Goal: Task Accomplishment & Management: Use online tool/utility

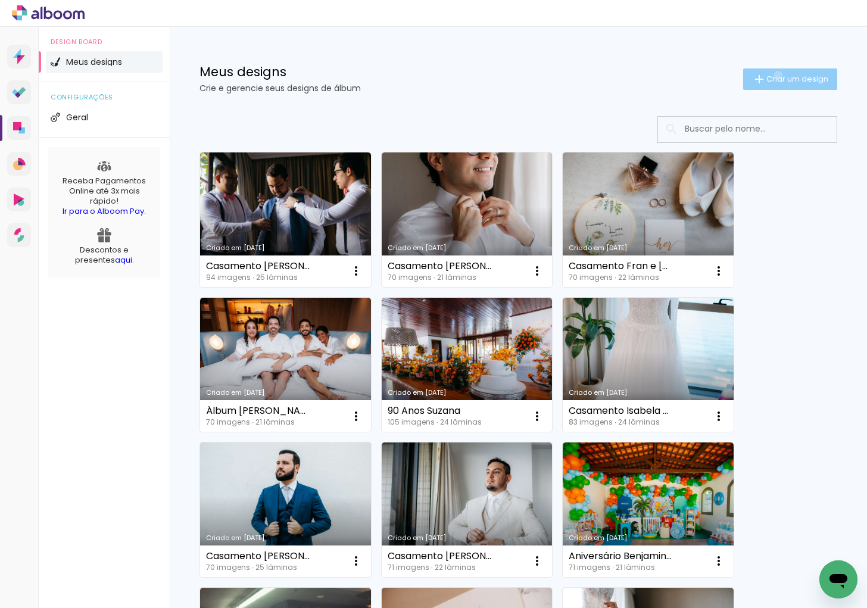
click at [767, 75] on span "Criar um design" at bounding box center [797, 79] width 62 height 8
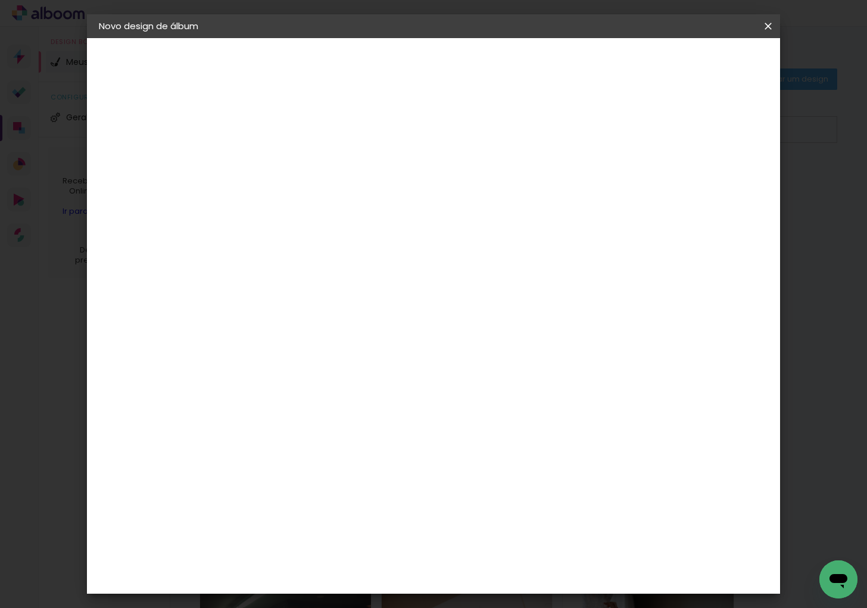
click at [293, 163] on input at bounding box center [293, 160] width 0 height 18
type input "Nislene e [PERSON_NAME] 2023"
type paper-input "Nislene e [PERSON_NAME] 2023"
click at [416, 72] on paper-button "Avançar" at bounding box center [386, 63] width 58 height 20
click at [374, 190] on input "Brasil" at bounding box center [319, 190] width 111 height 15
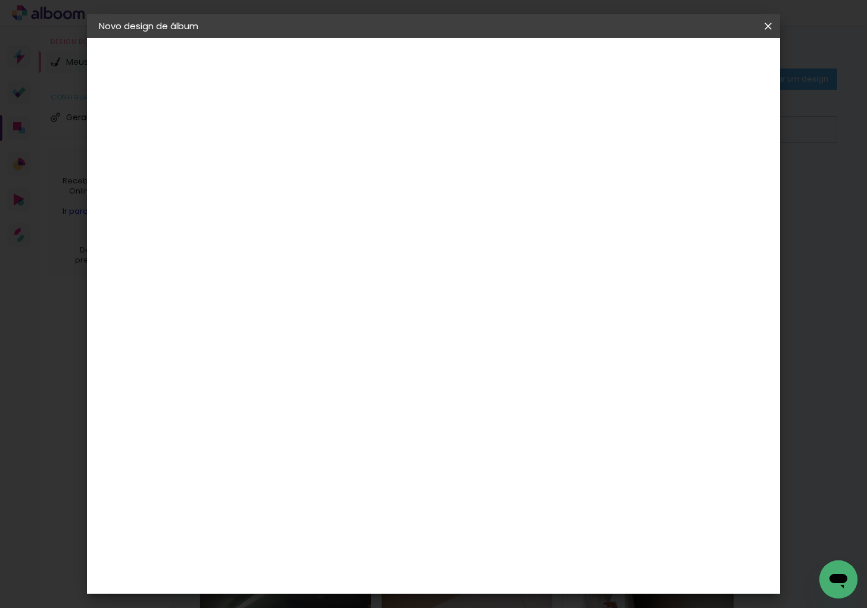
click at [348, 219] on input at bounding box center [324, 226] width 120 height 15
type input "viacol"
type paper-input "viacol"
click at [346, 281] on div "Encadernadora Argentina Brasil Bolívia Equador Portugal Peru Uruguai V Viacolor" at bounding box center [312, 199] width 105 height 169
click at [324, 267] on div "Viacolor" at bounding box center [304, 269] width 39 height 10
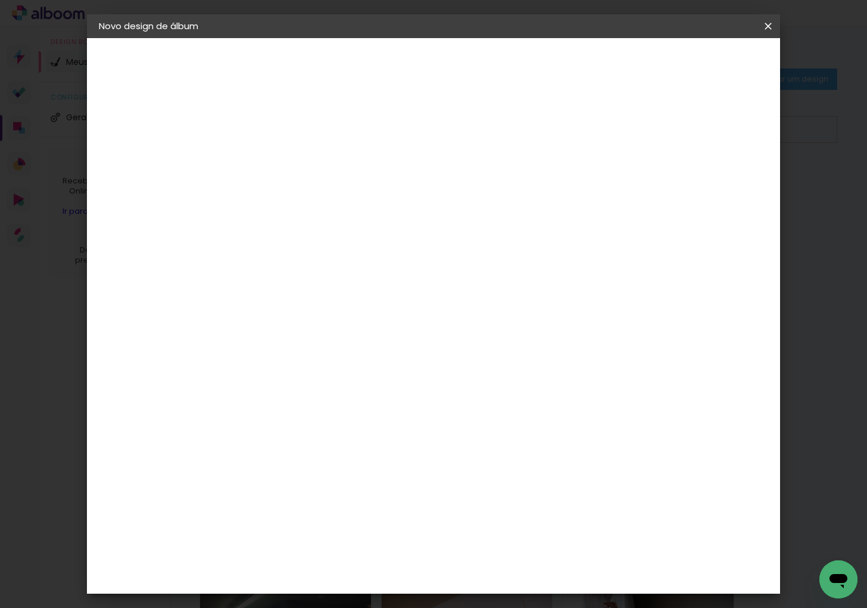
click at [0, 0] on slot "Avançar" at bounding box center [0, 0] width 0 height 0
click at [340, 198] on input "text" at bounding box center [316, 207] width 46 height 18
click at [485, 198] on paper-item "Padrão" at bounding box center [511, 198] width 238 height 24
type input "Padrão"
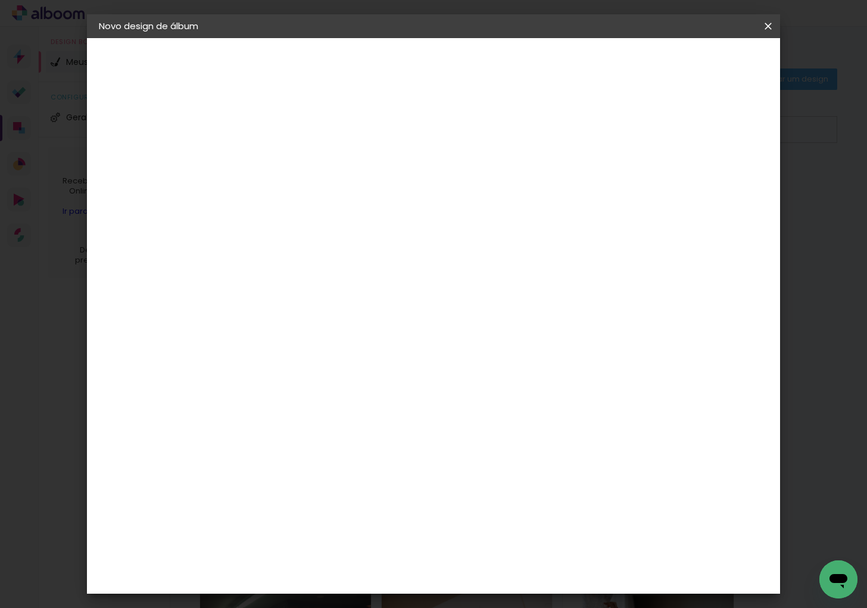
click at [0, 0] on slot "Avançar" at bounding box center [0, 0] width 0 height 0
click at [694, 63] on span "Iniciar design" at bounding box center [666, 63] width 54 height 8
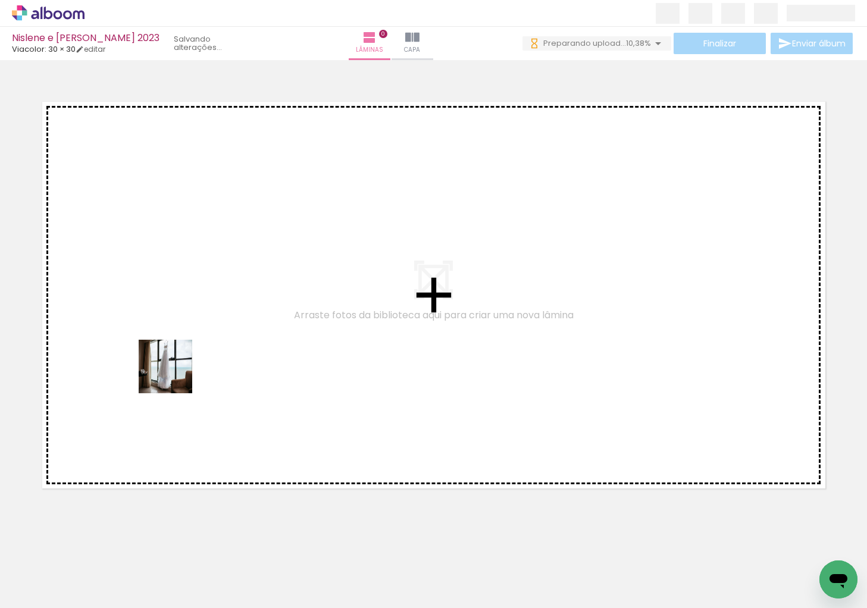
drag, startPoint x: 128, startPoint y: 570, endPoint x: 186, endPoint y: 422, distance: 159.3
click at [183, 289] on quentale-workspace at bounding box center [433, 304] width 867 height 608
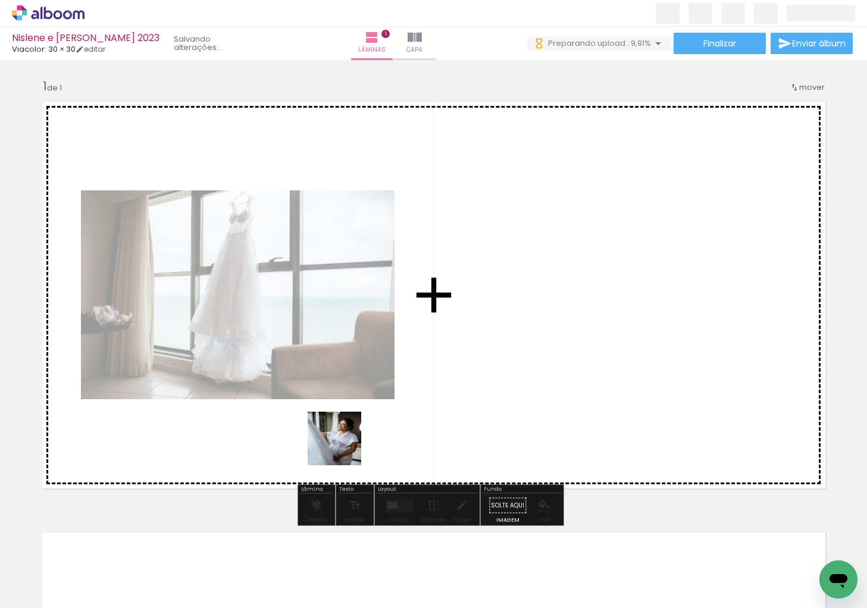
drag, startPoint x: 247, startPoint y: 538, endPoint x: 417, endPoint y: 351, distance: 252.8
click at [413, 355] on quentale-workspace at bounding box center [433, 304] width 867 height 608
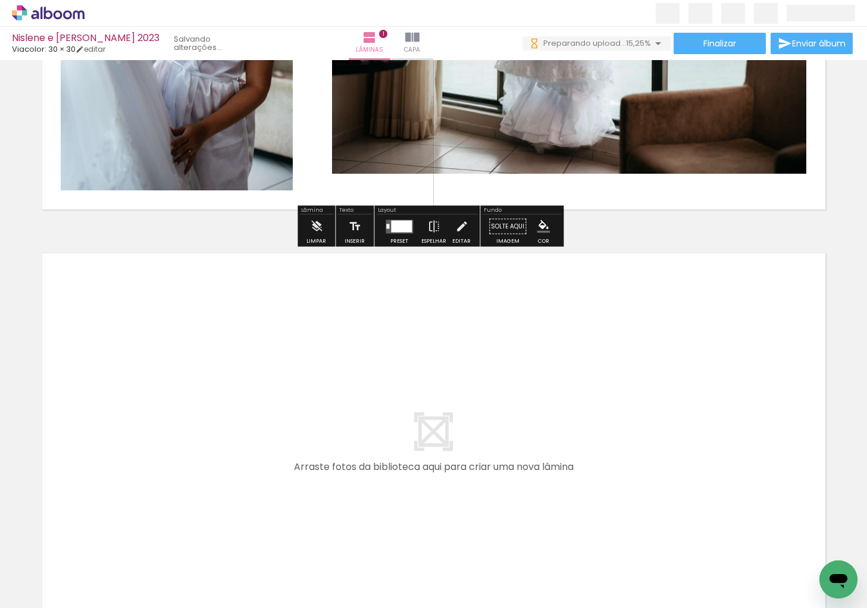
scroll to position [392, 0]
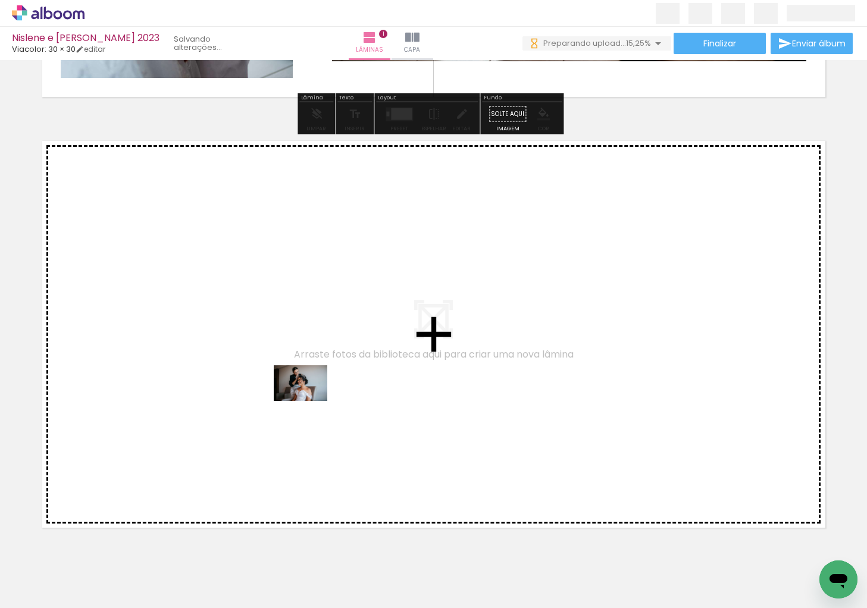
drag, startPoint x: 369, startPoint y: 576, endPoint x: 310, endPoint y: 401, distance: 184.3
click at [310, 401] on quentale-workspace at bounding box center [433, 304] width 867 height 608
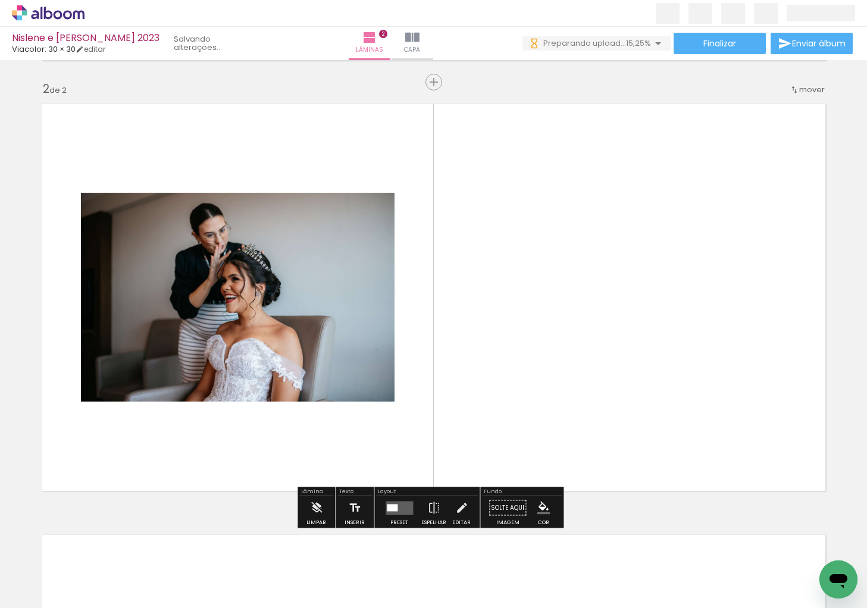
scroll to position [429, 0]
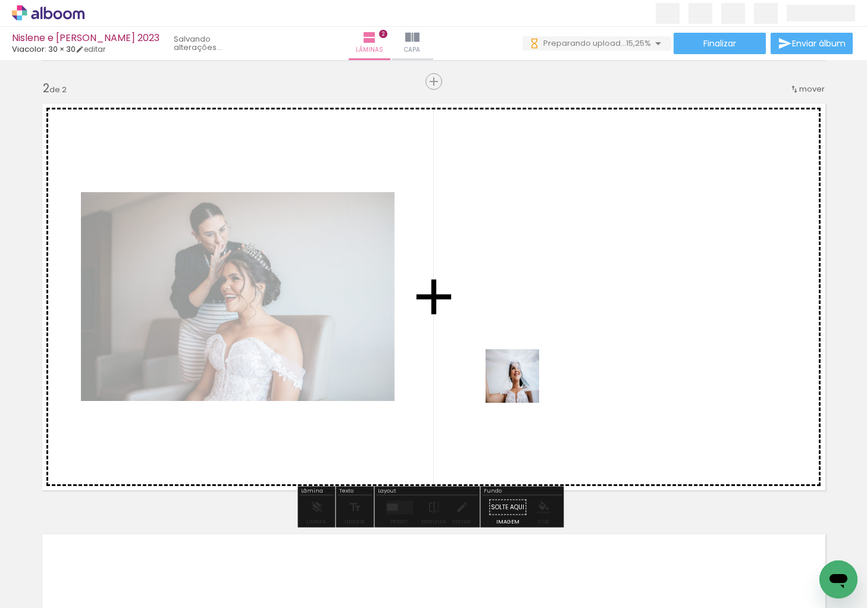
drag, startPoint x: 474, startPoint y: 513, endPoint x: 524, endPoint y: 370, distance: 151.4
click at [524, 370] on quentale-workspace at bounding box center [433, 304] width 867 height 608
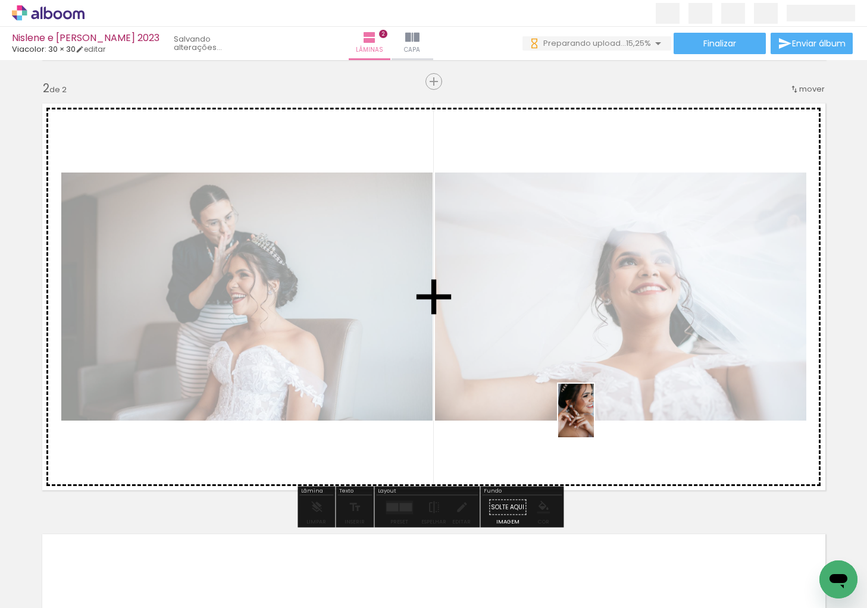
drag, startPoint x: 502, startPoint y: 571, endPoint x: 595, endPoint y: 420, distance: 177.4
click at [595, 420] on quentale-workspace at bounding box center [433, 304] width 867 height 608
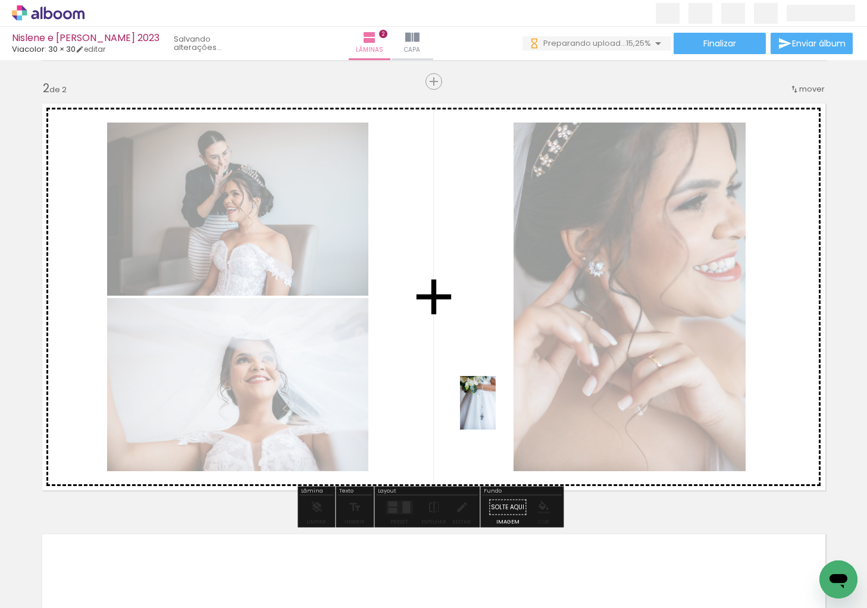
drag, startPoint x: 705, startPoint y: 580, endPoint x: 496, endPoint y: 412, distance: 268.9
click at [496, 412] on quentale-workspace at bounding box center [433, 304] width 867 height 608
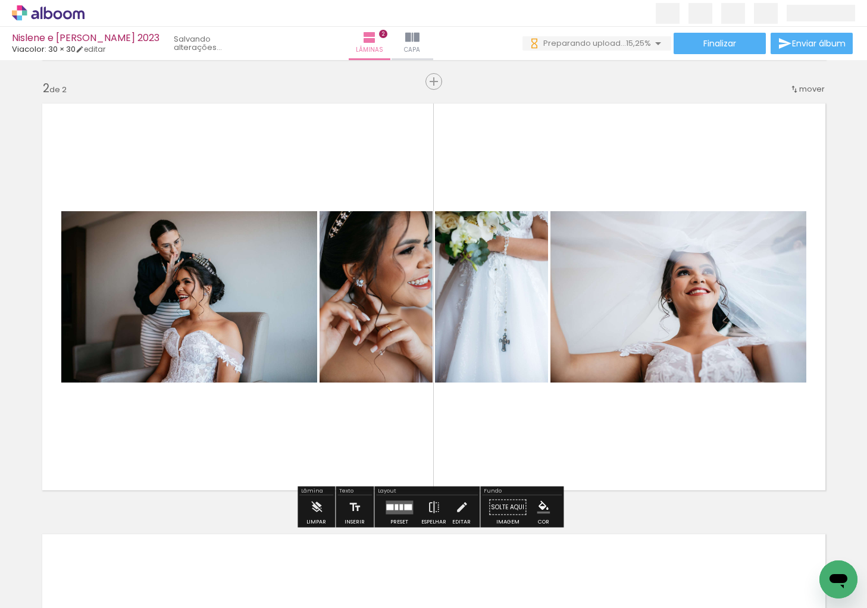
drag, startPoint x: 402, startPoint y: 508, endPoint x: 412, endPoint y: 498, distance: 14.7
click at [404, 508] on div at bounding box center [408, 507] width 8 height 6
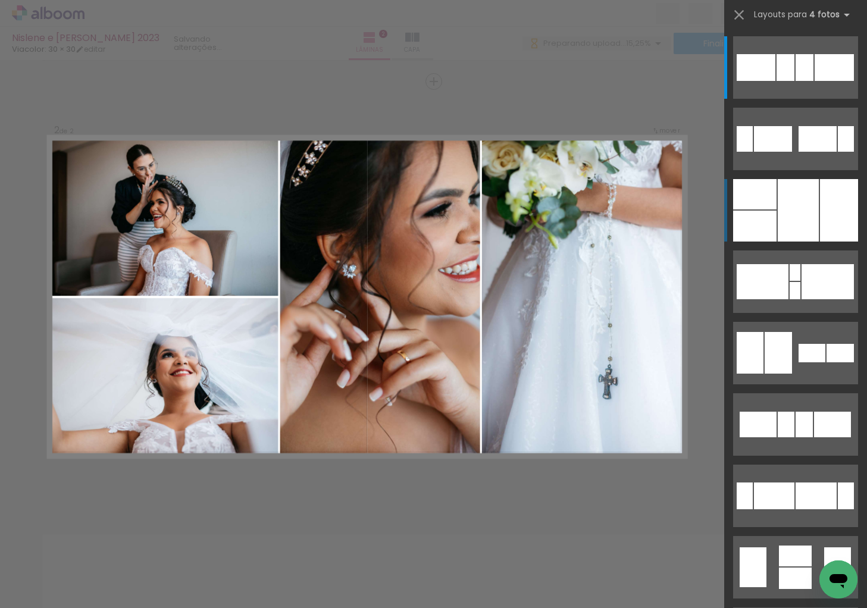
click at [784, 222] on div at bounding box center [798, 210] width 41 height 63
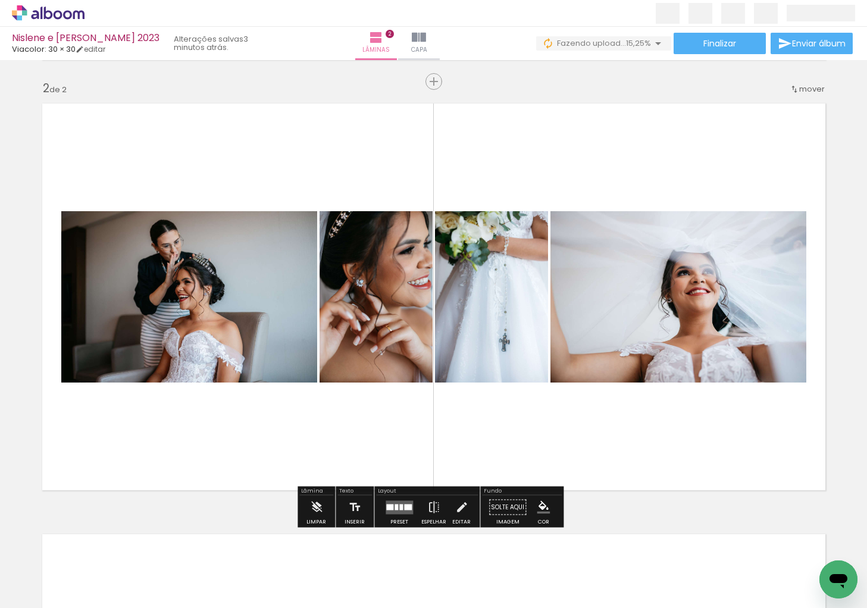
click at [390, 503] on quentale-layouter at bounding box center [399, 508] width 27 height 14
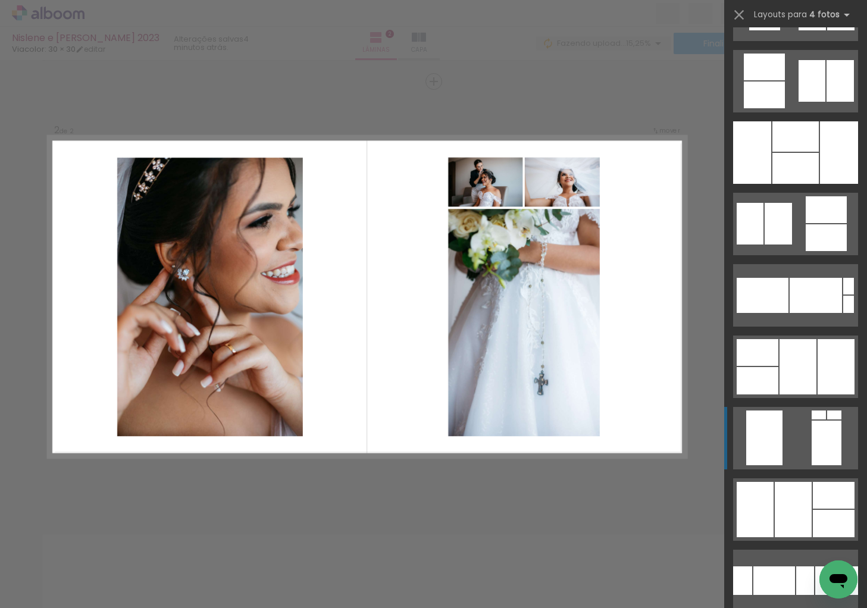
scroll to position [1423, 0]
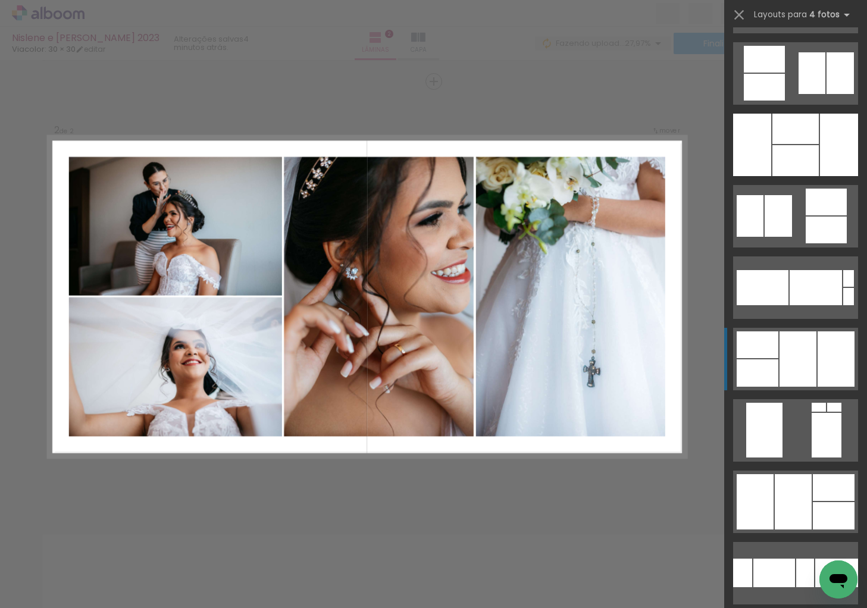
click at [806, 176] on div at bounding box center [796, 160] width 46 height 31
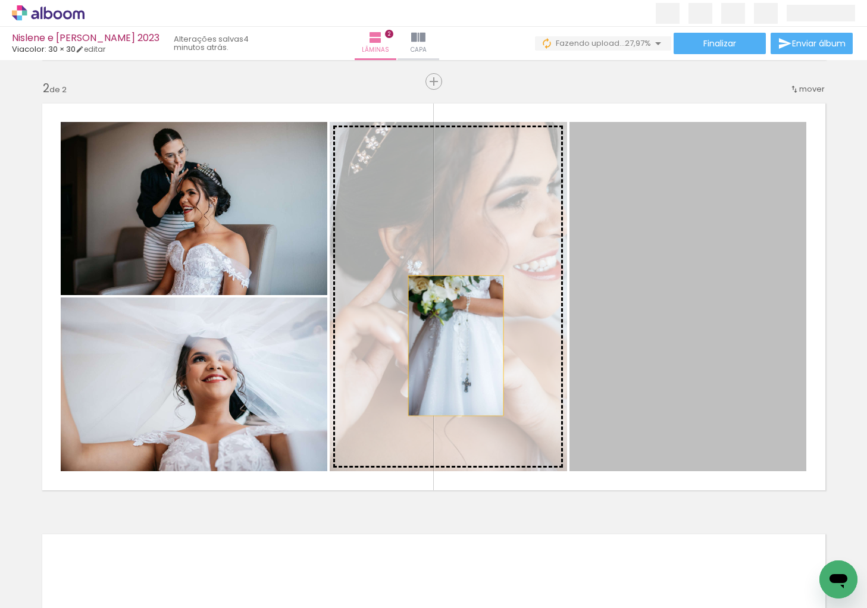
drag, startPoint x: 688, startPoint y: 321, endPoint x: 413, endPoint y: 338, distance: 274.9
click at [0, 0] on slot at bounding box center [0, 0] width 0 height 0
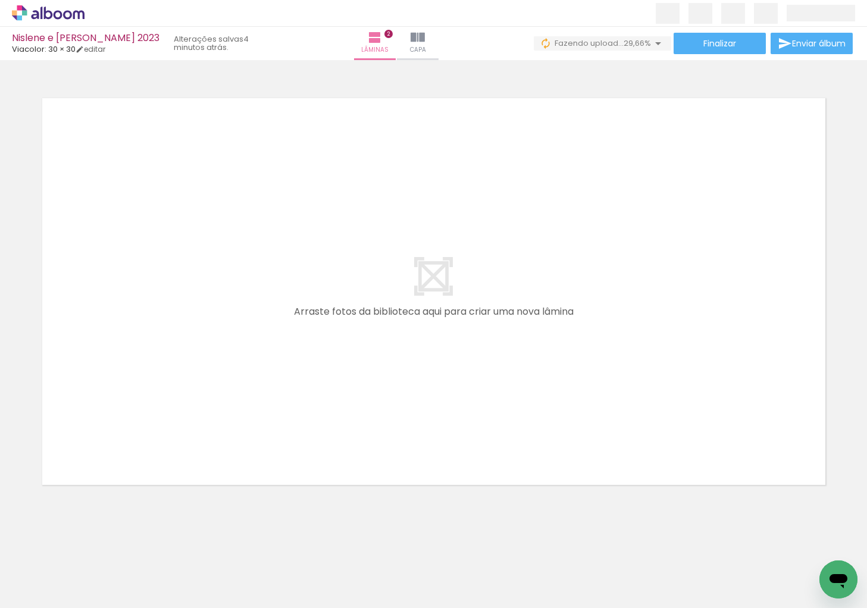
scroll to position [0, 739]
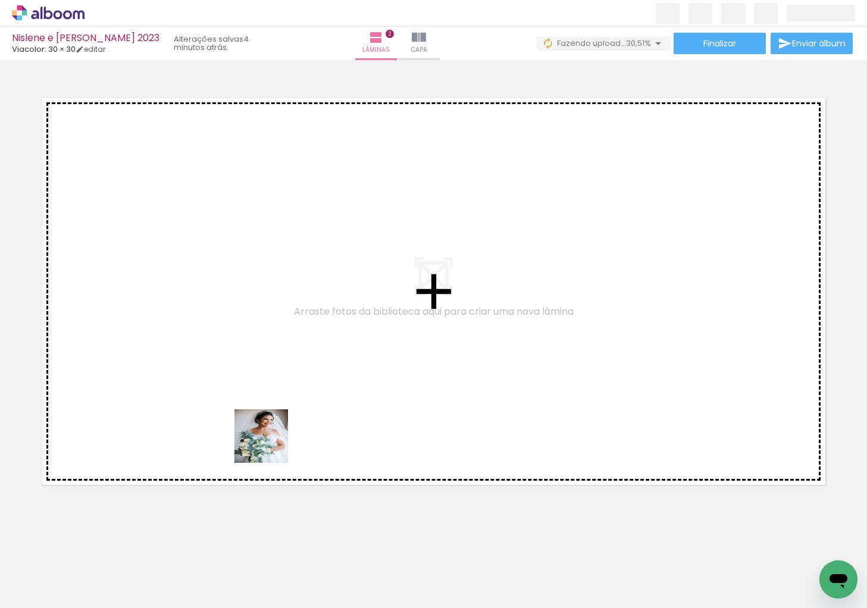
drag, startPoint x: 268, startPoint y: 552, endPoint x: 334, endPoint y: 534, distance: 68.6
click at [271, 435] on quentale-workspace at bounding box center [433, 304] width 867 height 608
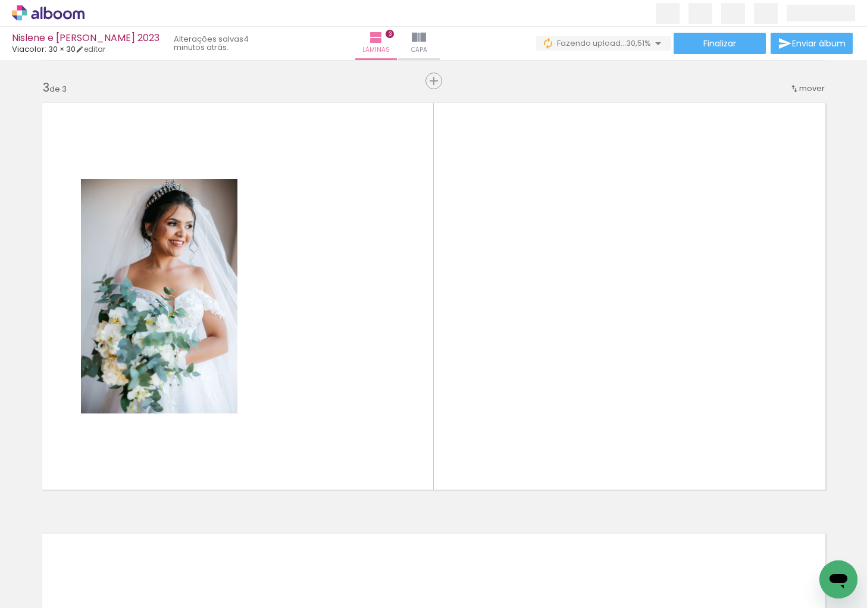
scroll to position [860, 0]
drag, startPoint x: 328, startPoint y: 569, endPoint x: 443, endPoint y: 483, distance: 143.3
click at [363, 343] on quentale-workspace at bounding box center [433, 304] width 867 height 608
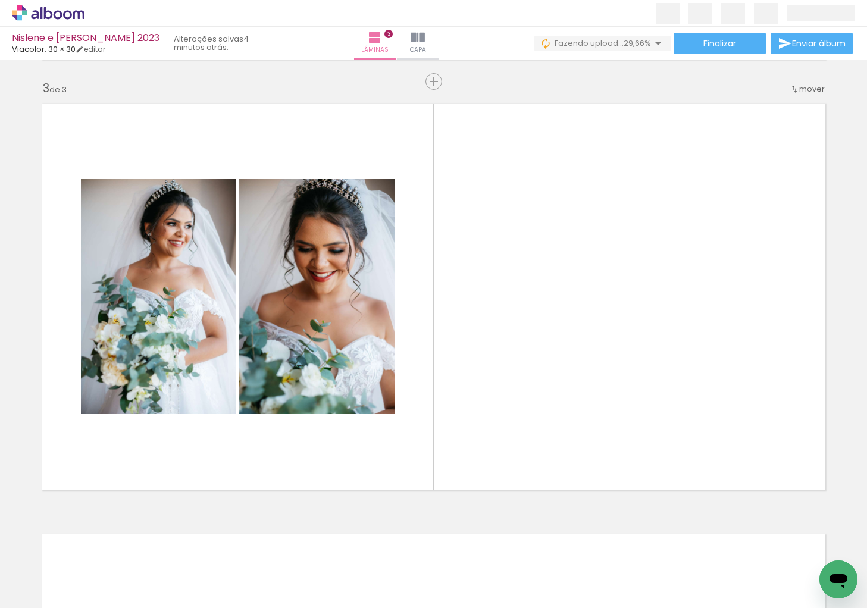
drag, startPoint x: 575, startPoint y: 576, endPoint x: 572, endPoint y: 416, distance: 160.8
click at [572, 416] on quentale-workspace at bounding box center [433, 304] width 867 height 608
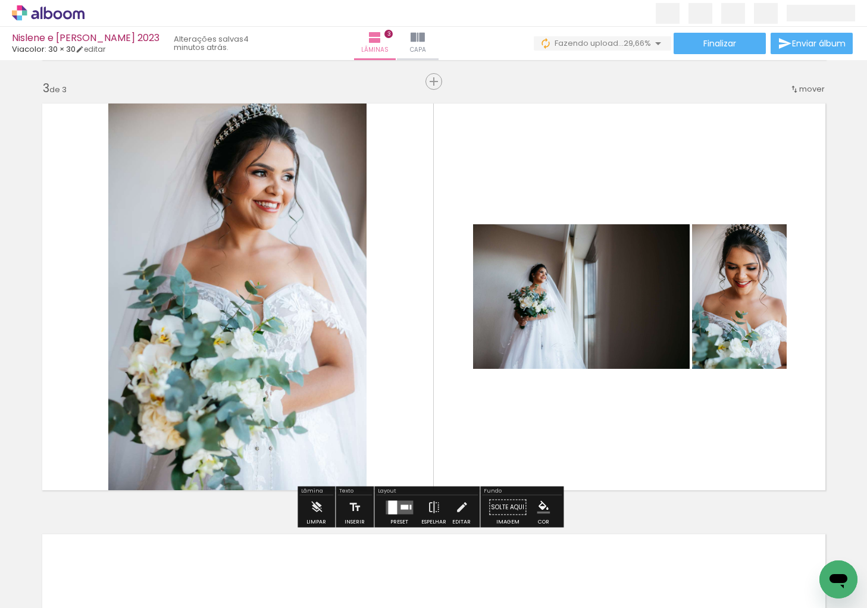
click at [401, 507] on div at bounding box center [405, 507] width 8 height 5
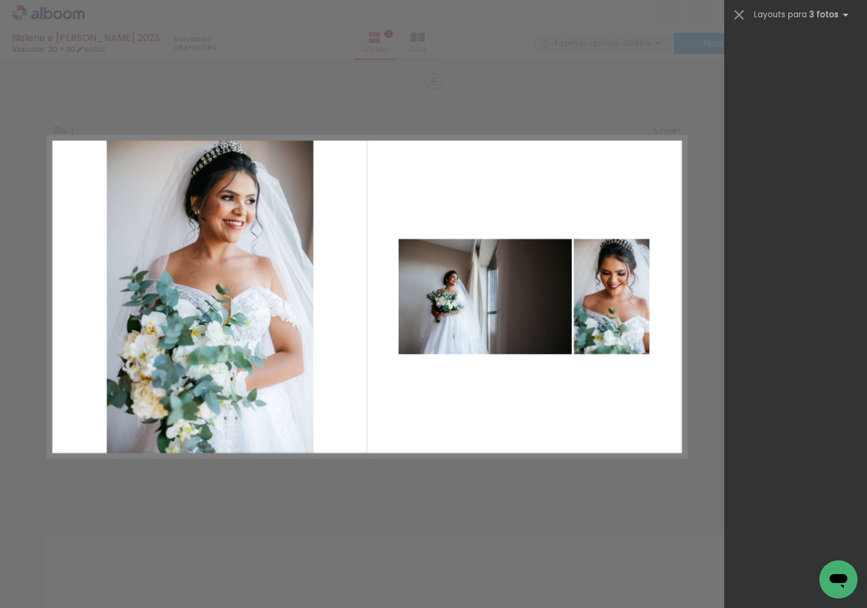
scroll to position [0, 0]
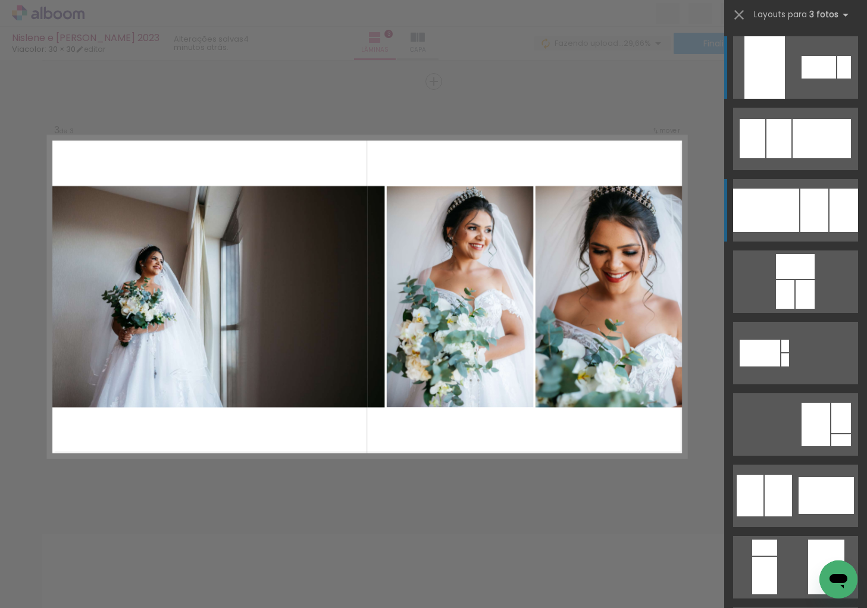
click at [785, 216] on div at bounding box center [766, 210] width 66 height 43
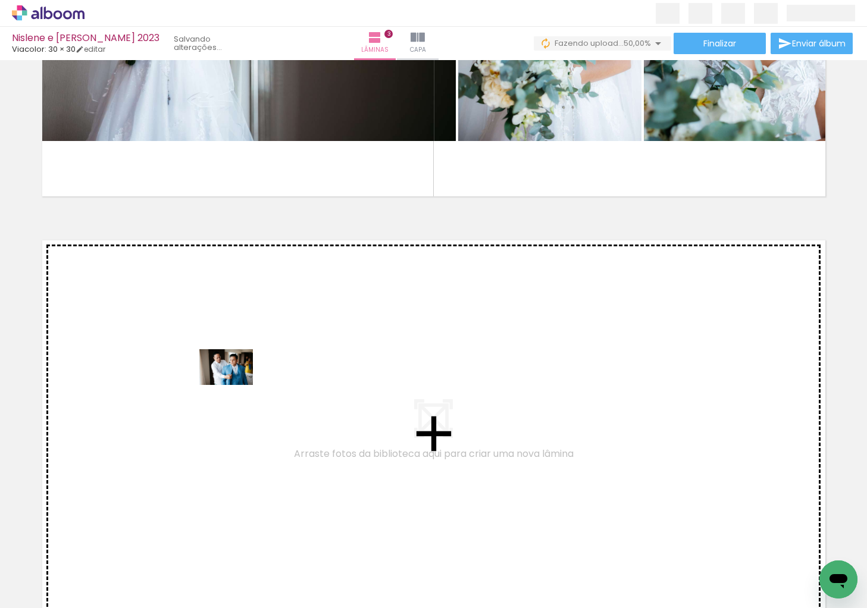
drag, startPoint x: 258, startPoint y: 574, endPoint x: 235, endPoint y: 385, distance: 190.7
click at [235, 385] on quentale-workspace at bounding box center [433, 304] width 867 height 608
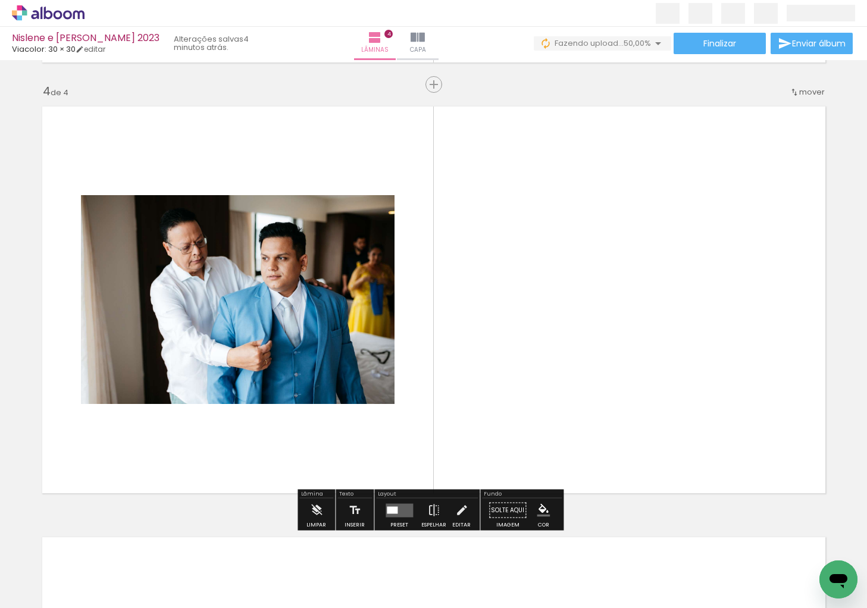
scroll to position [1291, 0]
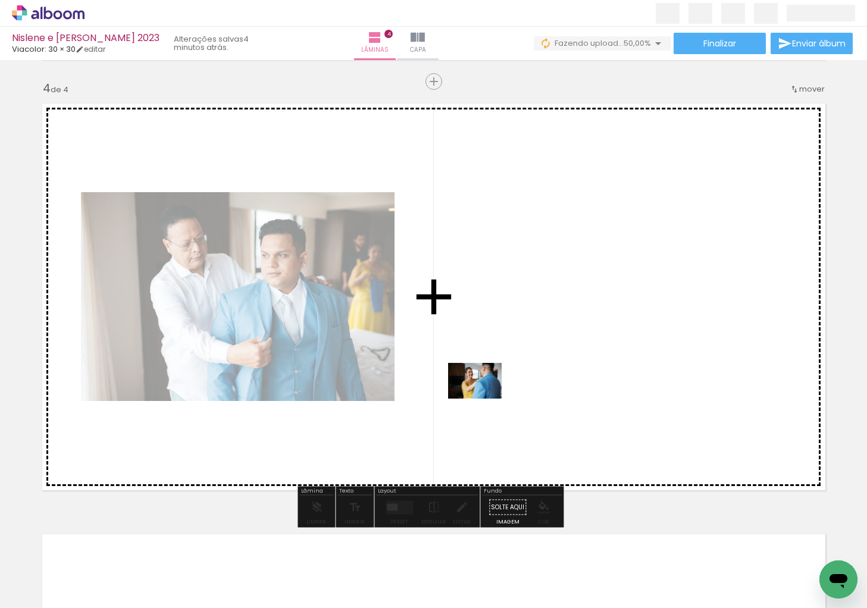
drag, startPoint x: 332, startPoint y: 571, endPoint x: 484, endPoint y: 399, distance: 229.4
click at [484, 399] on quentale-workspace at bounding box center [433, 304] width 867 height 608
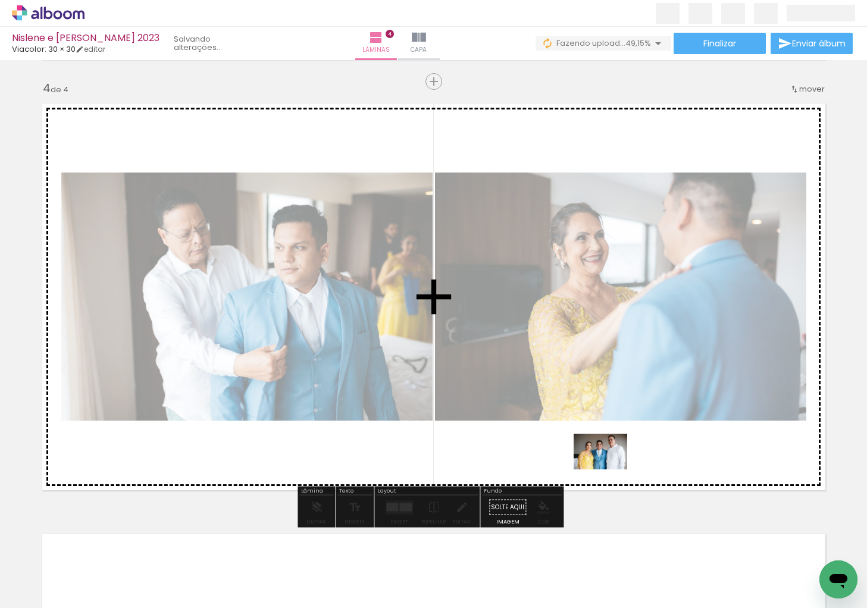
drag, startPoint x: 503, startPoint y: 506, endPoint x: 610, endPoint y: 470, distance: 113.1
click at [610, 470] on quentale-workspace at bounding box center [433, 304] width 867 height 608
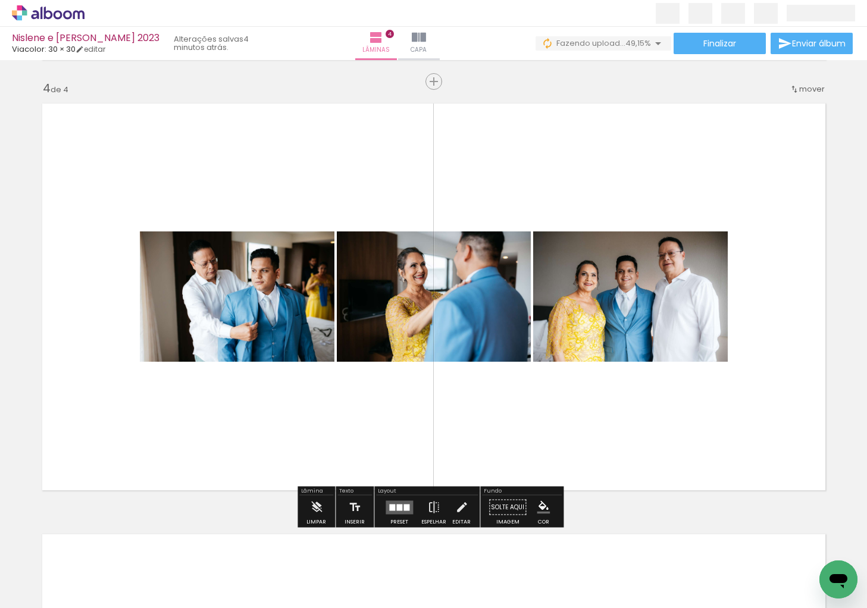
click at [399, 504] on div at bounding box center [399, 507] width 6 height 7
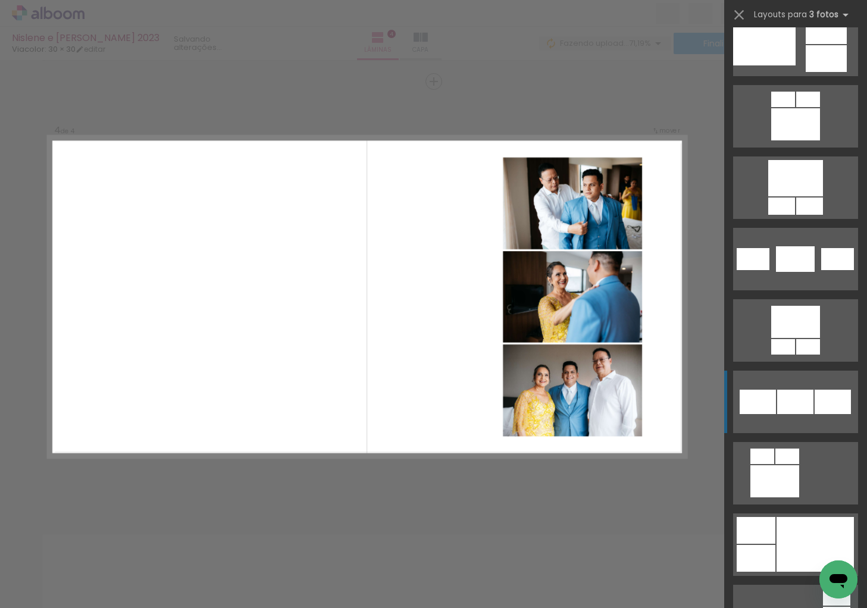
scroll to position [2522, 0]
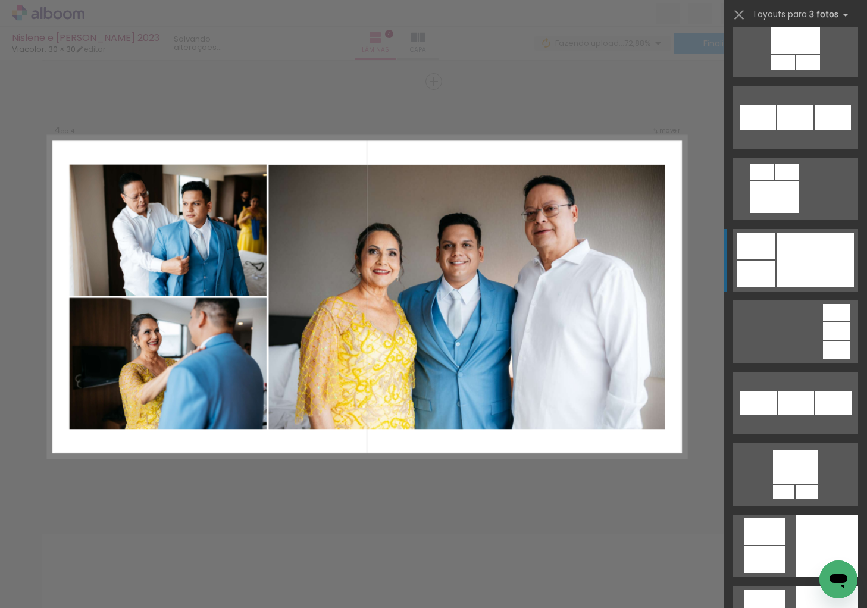
click at [799, 213] on div at bounding box center [775, 197] width 49 height 32
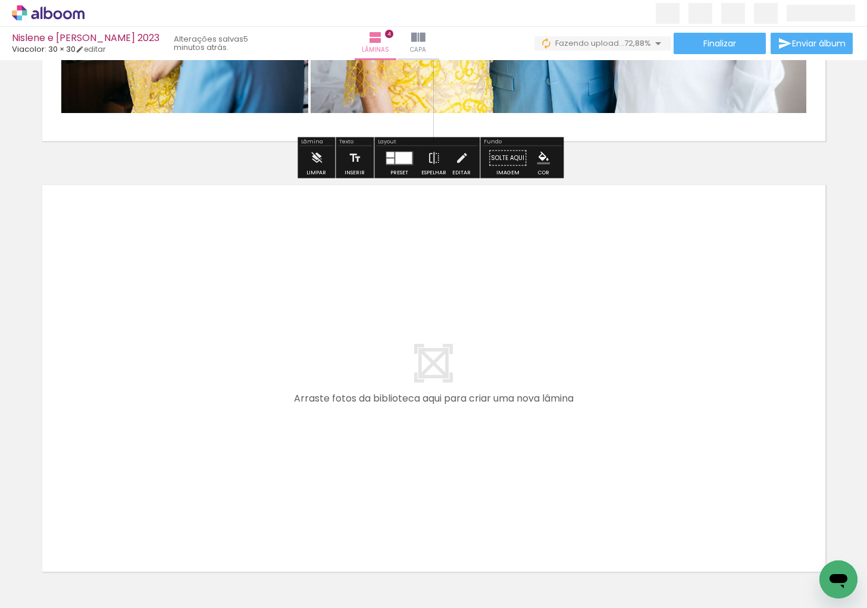
scroll to position [1726, 0]
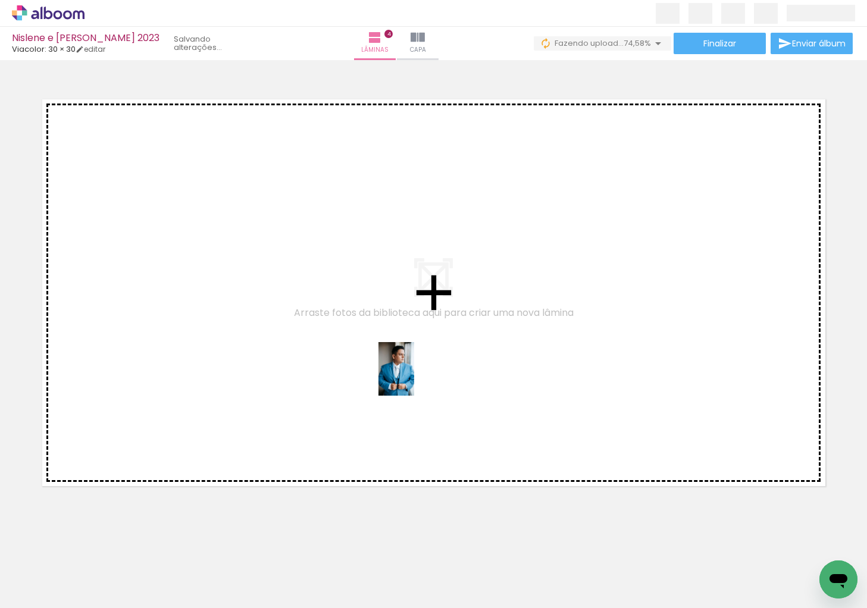
drag, startPoint x: 519, startPoint y: 571, endPoint x: 414, endPoint y: 378, distance: 220.0
click at [414, 378] on quentale-workspace at bounding box center [433, 304] width 867 height 608
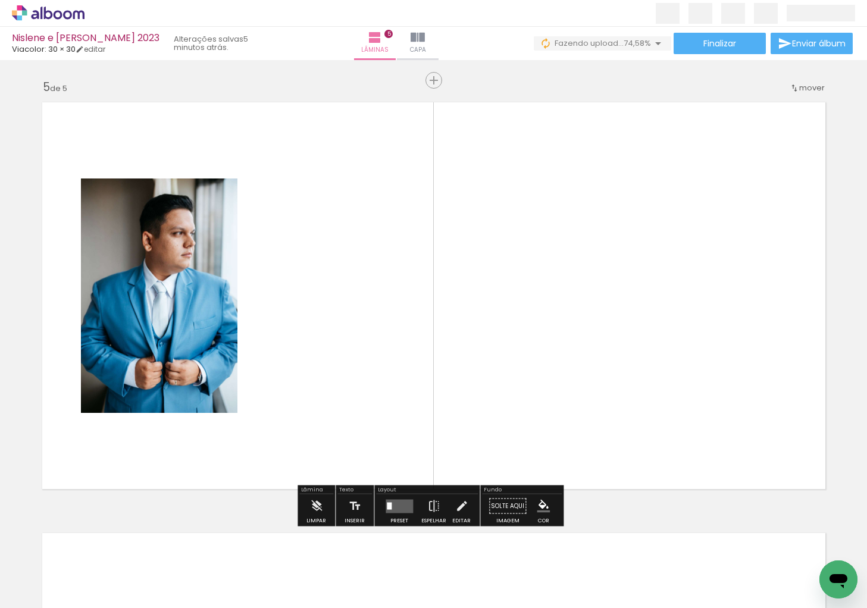
scroll to position [1722, 0]
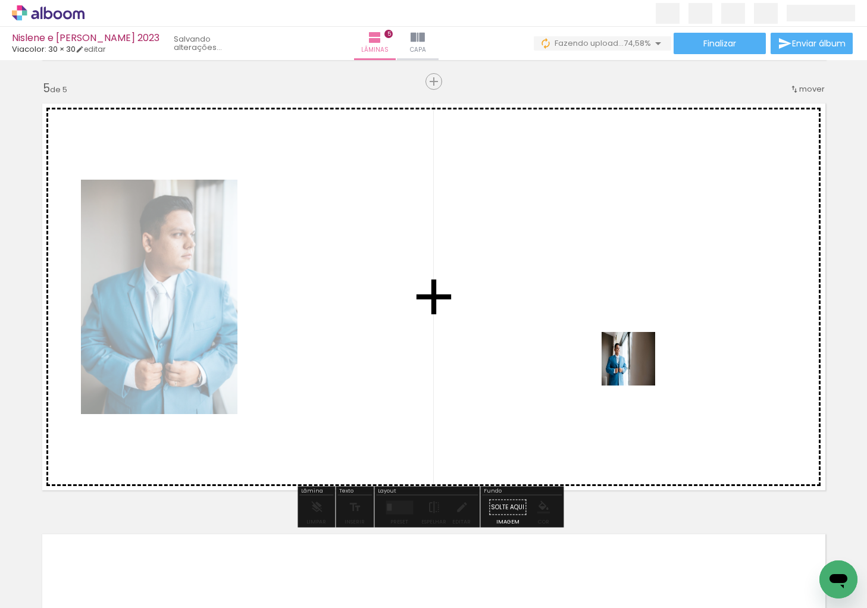
drag, startPoint x: 595, startPoint y: 567, endPoint x: 672, endPoint y: 248, distance: 328.8
click at [672, 248] on quentale-workspace at bounding box center [433, 304] width 867 height 608
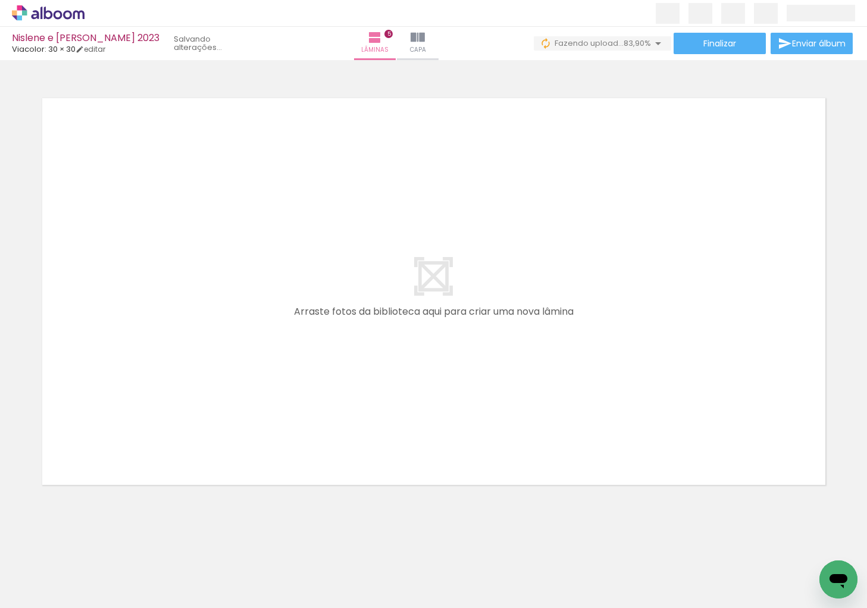
scroll to position [0, 995]
drag, startPoint x: 407, startPoint y: 569, endPoint x: 250, endPoint y: 217, distance: 385.1
click at [250, 217] on quentale-workspace at bounding box center [433, 304] width 867 height 608
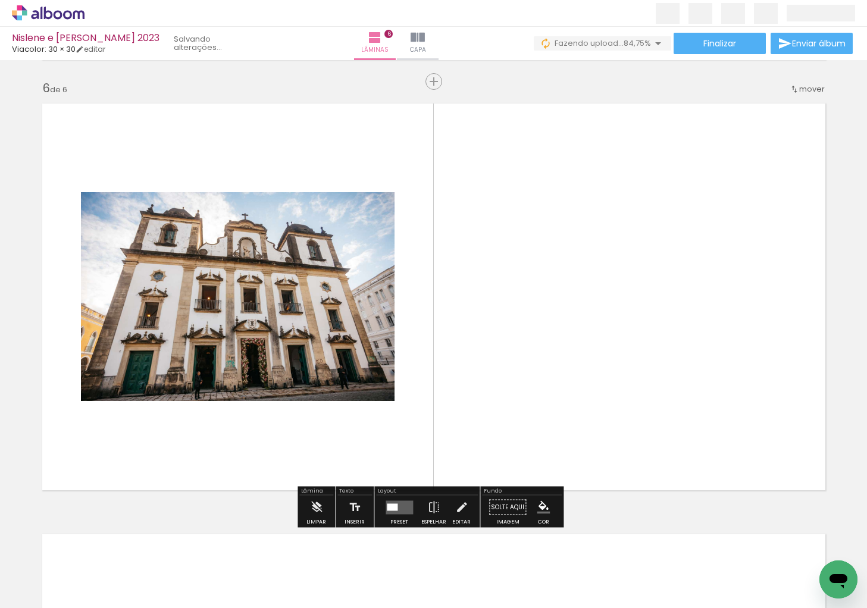
scroll to position [0, 268]
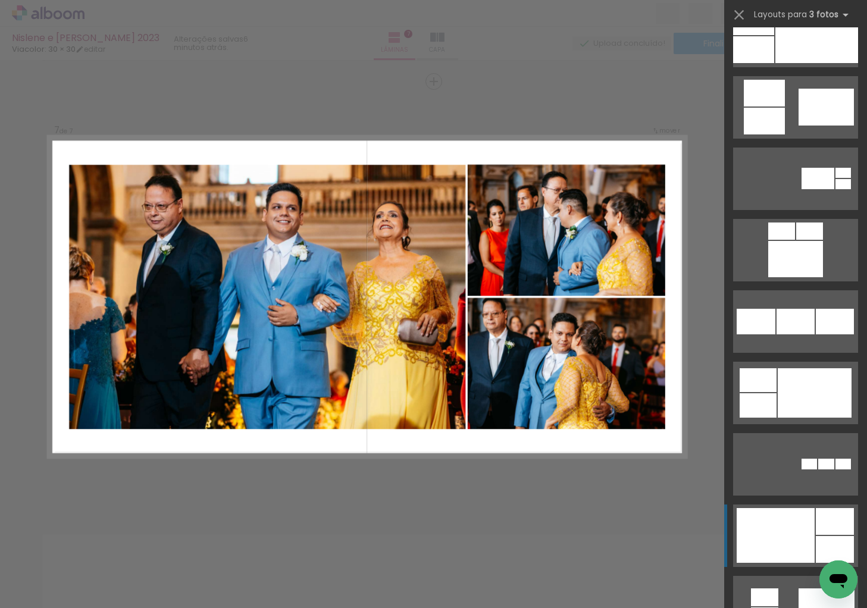
scroll to position [976, 0]
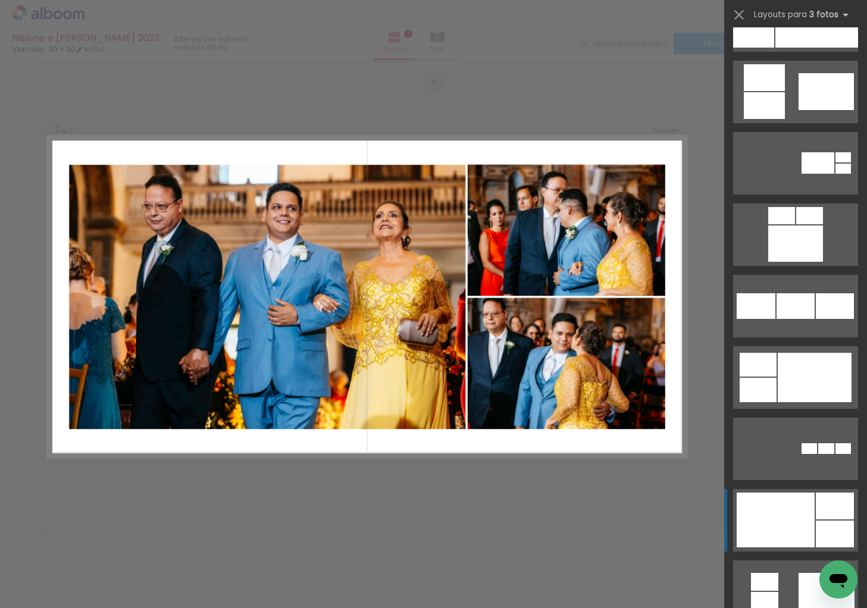
click at [782, 525] on div at bounding box center [776, 520] width 78 height 55
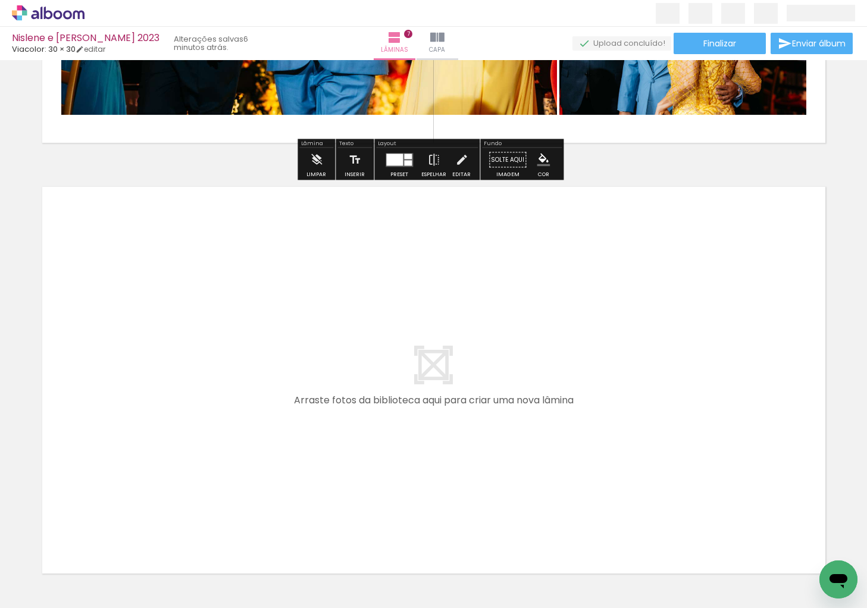
scroll to position [0, 1466]
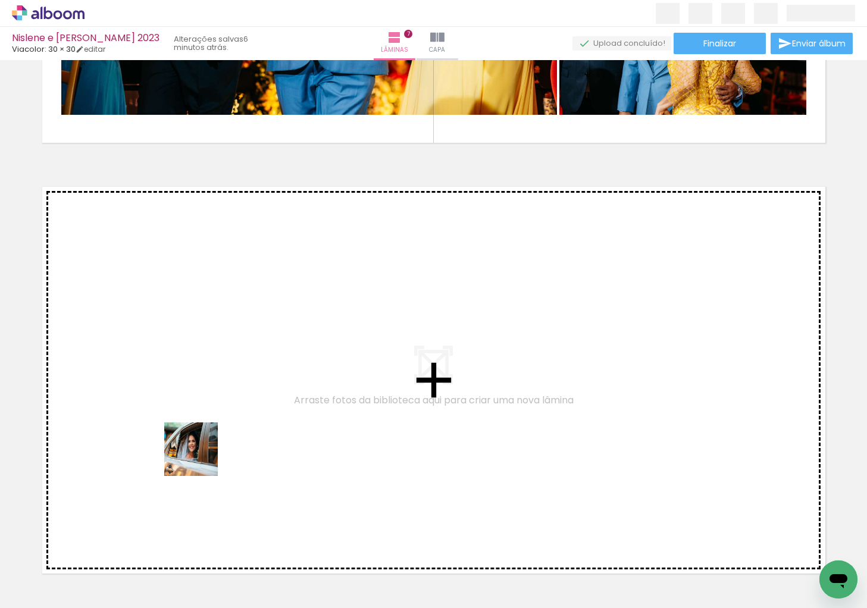
drag, startPoint x: 200, startPoint y: 570, endPoint x: 200, endPoint y: 426, distance: 144.1
click at [200, 426] on quentale-workspace at bounding box center [433, 304] width 867 height 608
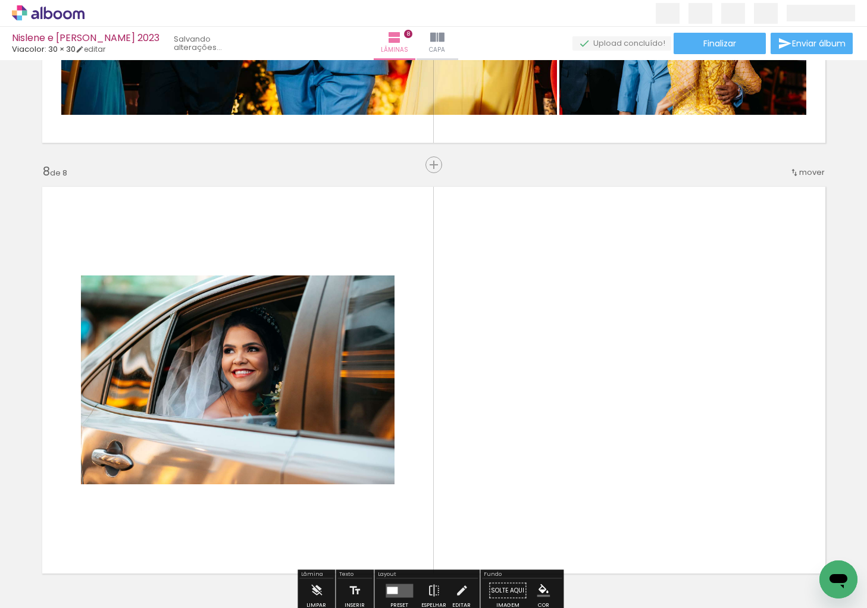
scroll to position [3015, 0]
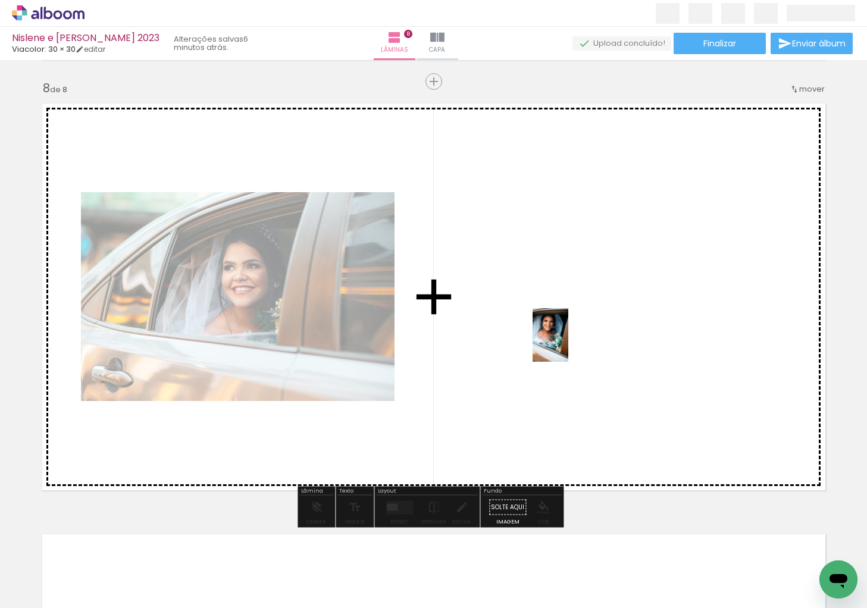
drag, startPoint x: 265, startPoint y: 577, endPoint x: 568, endPoint y: 344, distance: 382.1
click at [568, 344] on quentale-workspace at bounding box center [433, 304] width 867 height 608
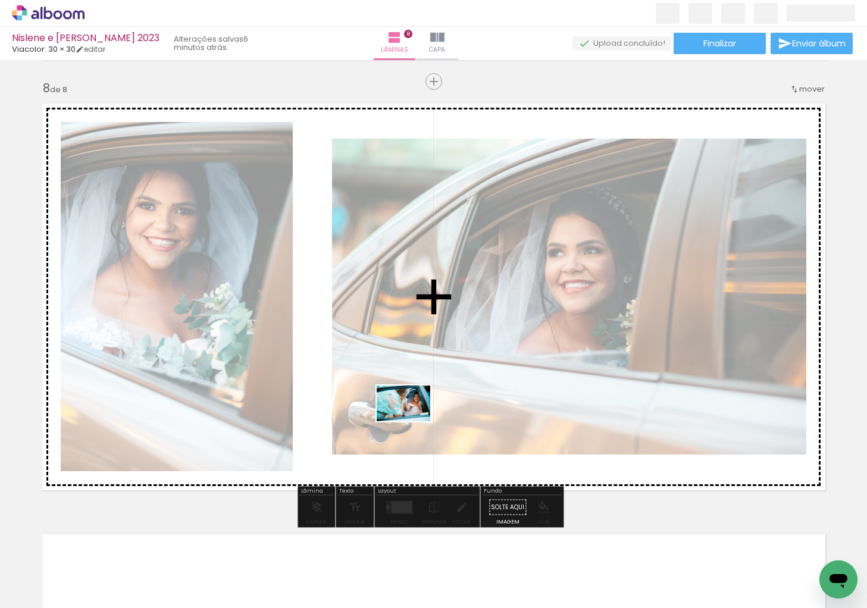
drag, startPoint x: 323, startPoint y: 561, endPoint x: 413, endPoint y: 421, distance: 166.3
click at [413, 421] on quentale-workspace at bounding box center [433, 304] width 867 height 608
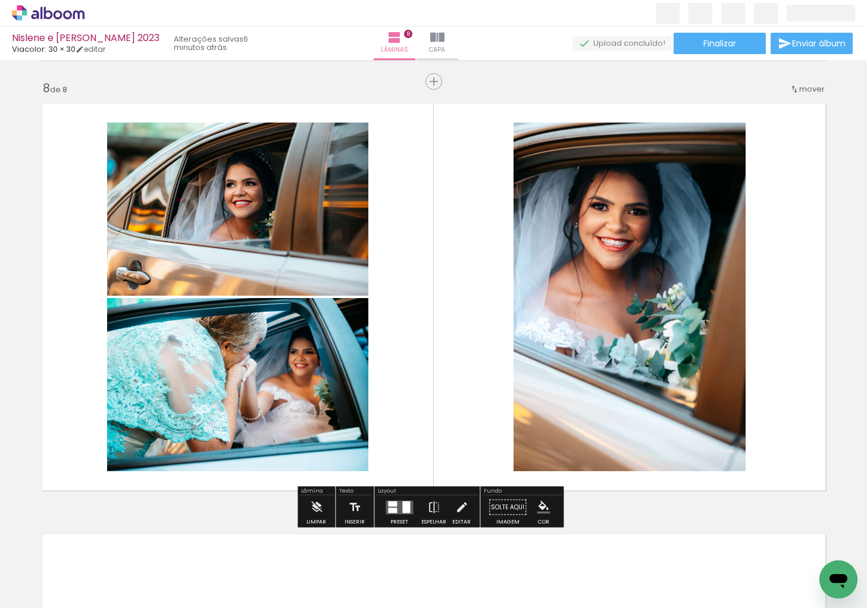
drag, startPoint x: 396, startPoint y: 560, endPoint x: 467, endPoint y: 304, distance: 265.6
click at [467, 304] on quentale-workspace at bounding box center [433, 304] width 867 height 608
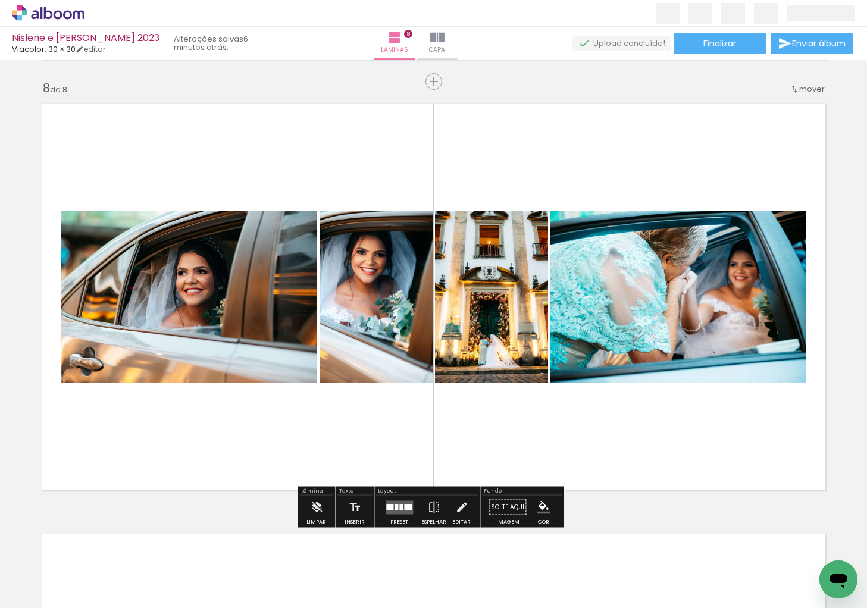
click at [407, 505] on div at bounding box center [408, 507] width 8 height 6
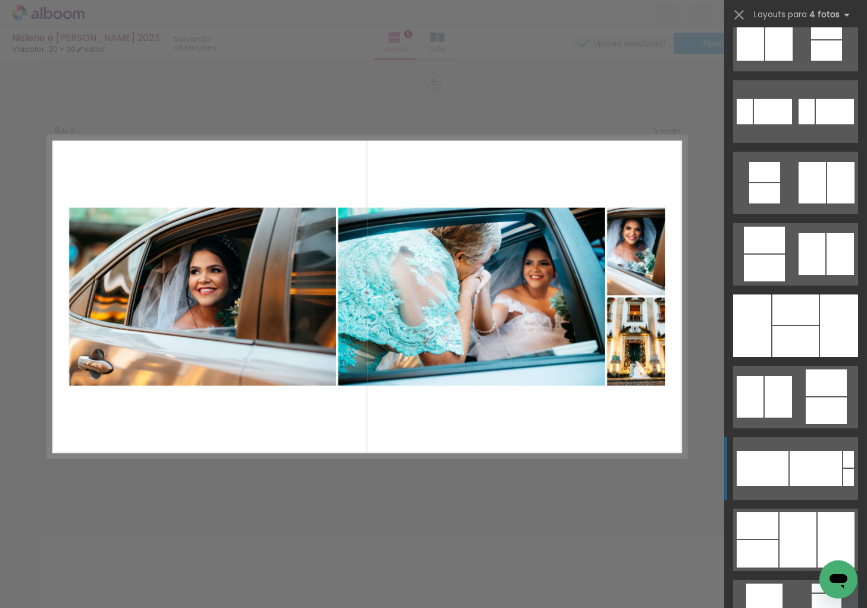
scroll to position [1418, 0]
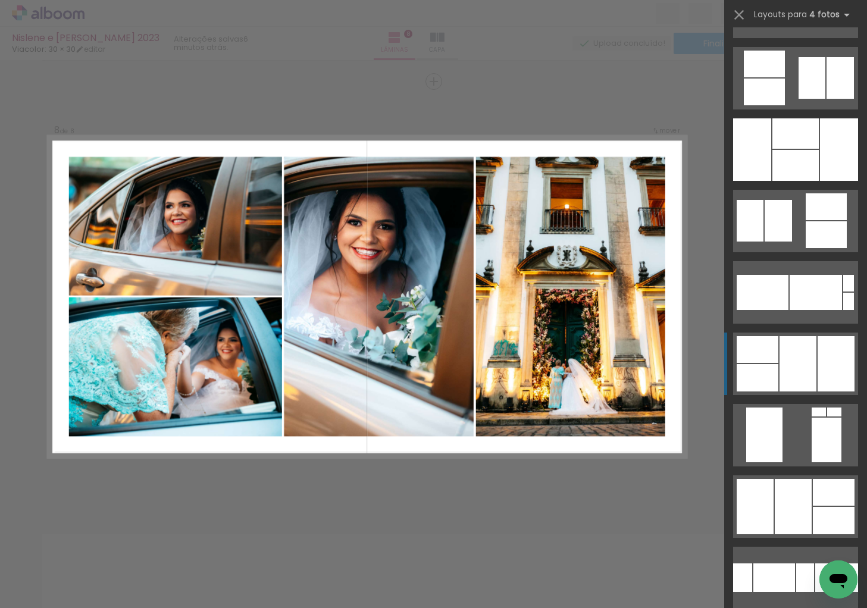
click at [794, 181] on div at bounding box center [796, 165] width 46 height 31
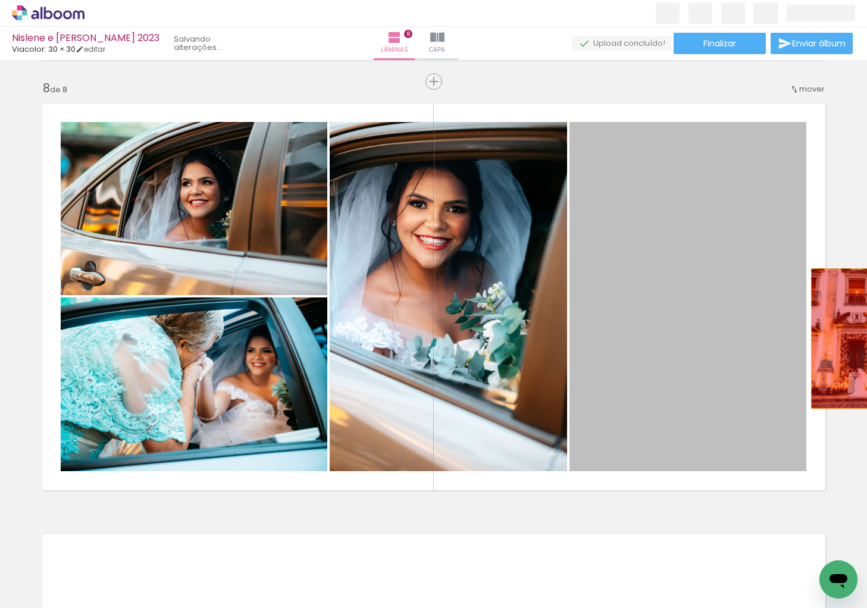
drag, startPoint x: 707, startPoint y: 345, endPoint x: 854, endPoint y: 339, distance: 147.8
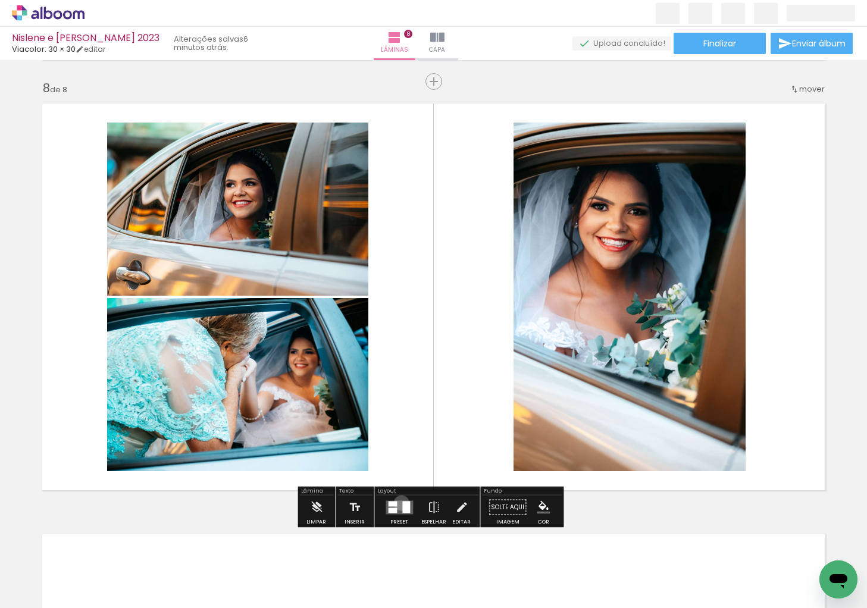
click at [399, 503] on quentale-layouter at bounding box center [399, 508] width 27 height 14
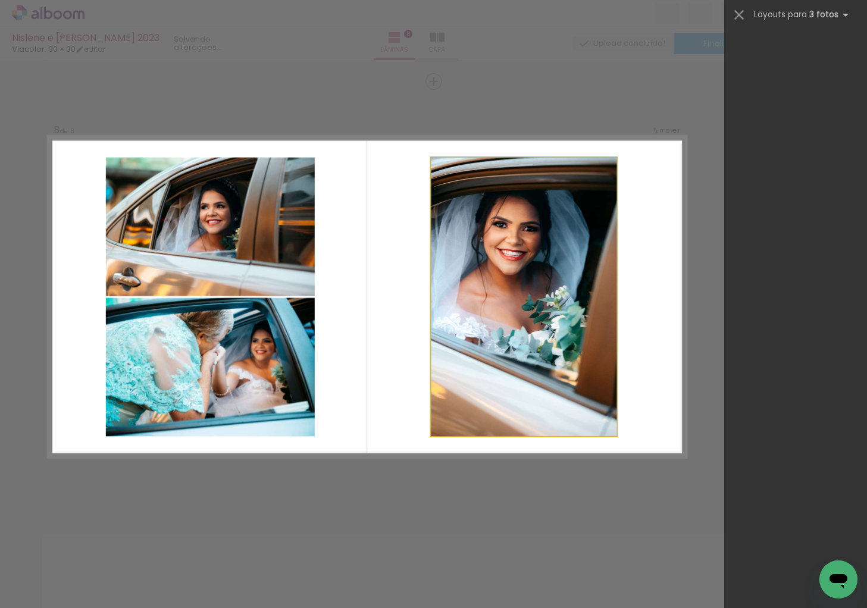
scroll to position [0, 0]
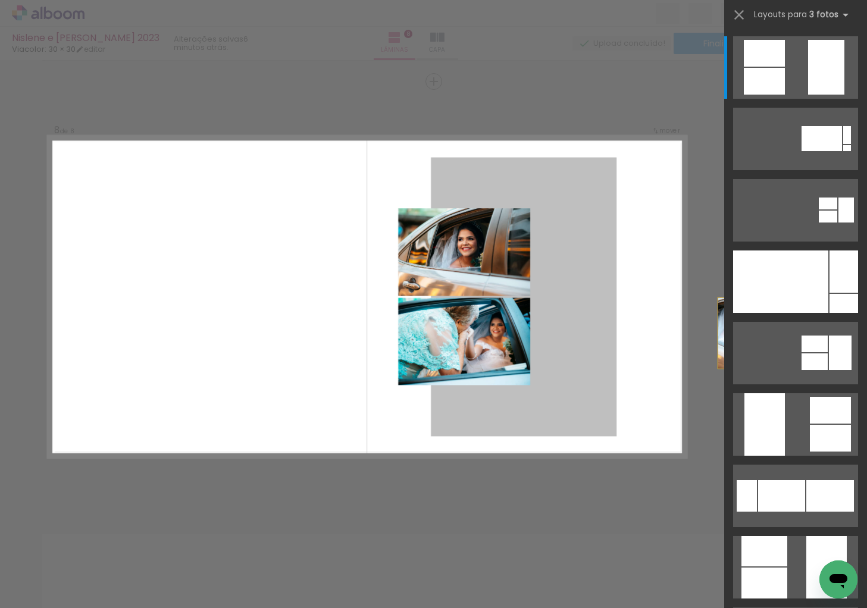
drag, startPoint x: 531, startPoint y: 318, endPoint x: 707, endPoint y: 342, distance: 177.9
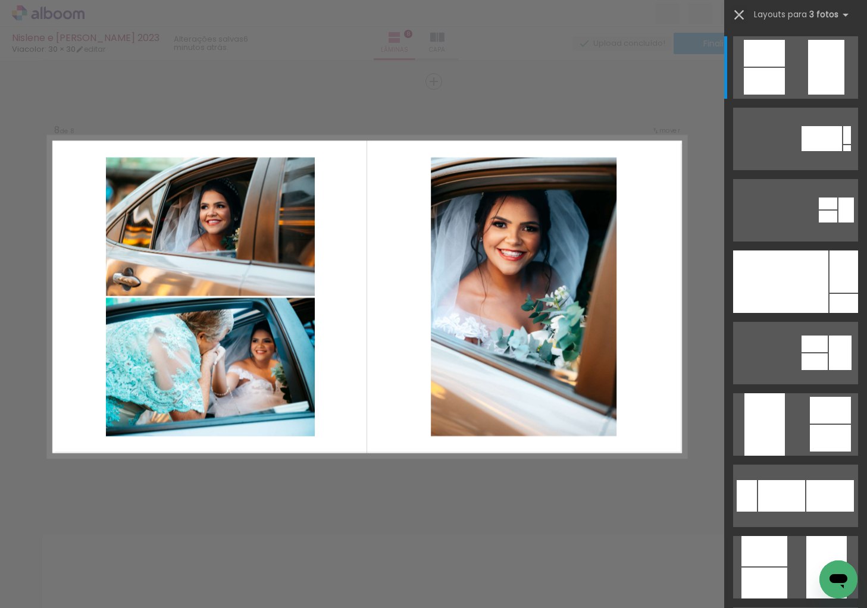
click at [742, 12] on iron-icon at bounding box center [739, 15] width 17 height 17
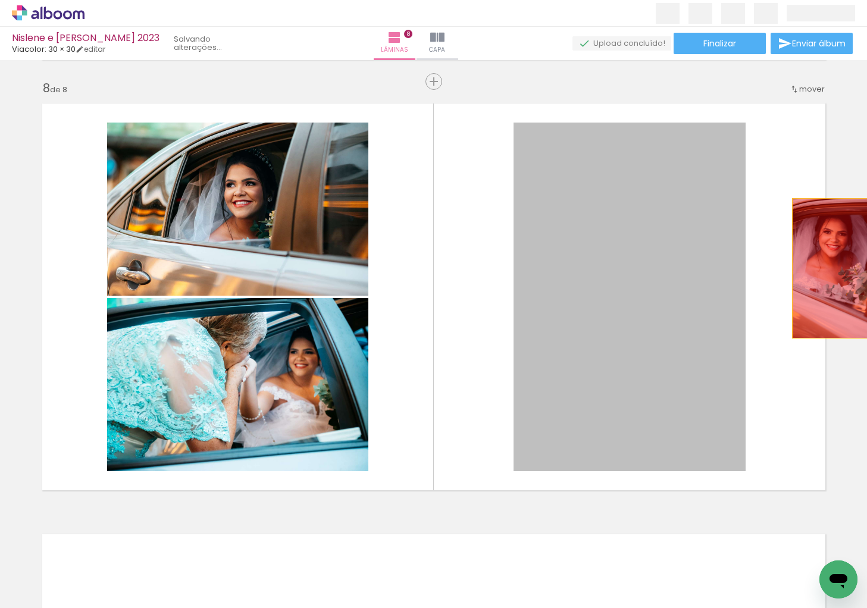
drag, startPoint x: 633, startPoint y: 310, endPoint x: 835, endPoint y: 268, distance: 206.1
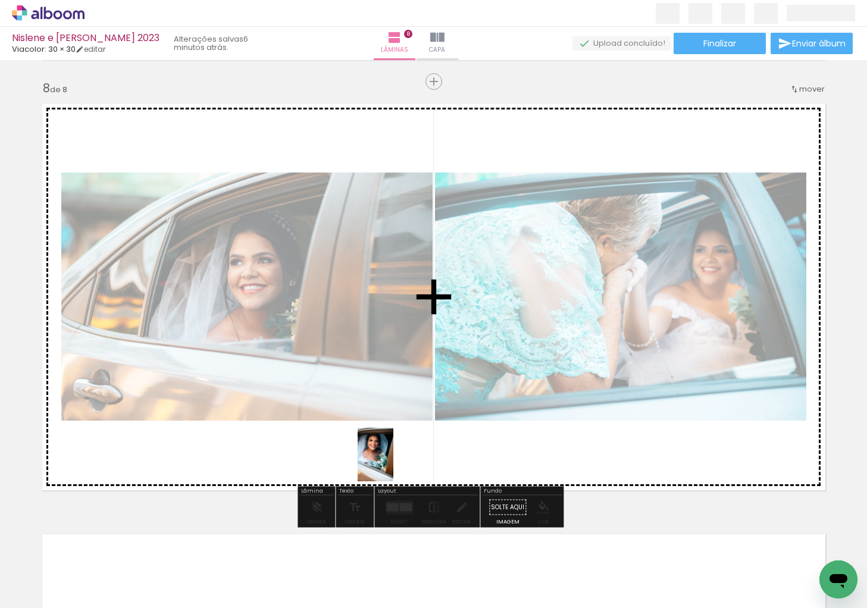
drag, startPoint x: 258, startPoint y: 569, endPoint x: 393, endPoint y: 464, distance: 171.8
click at [393, 464] on quentale-workspace at bounding box center [433, 304] width 867 height 608
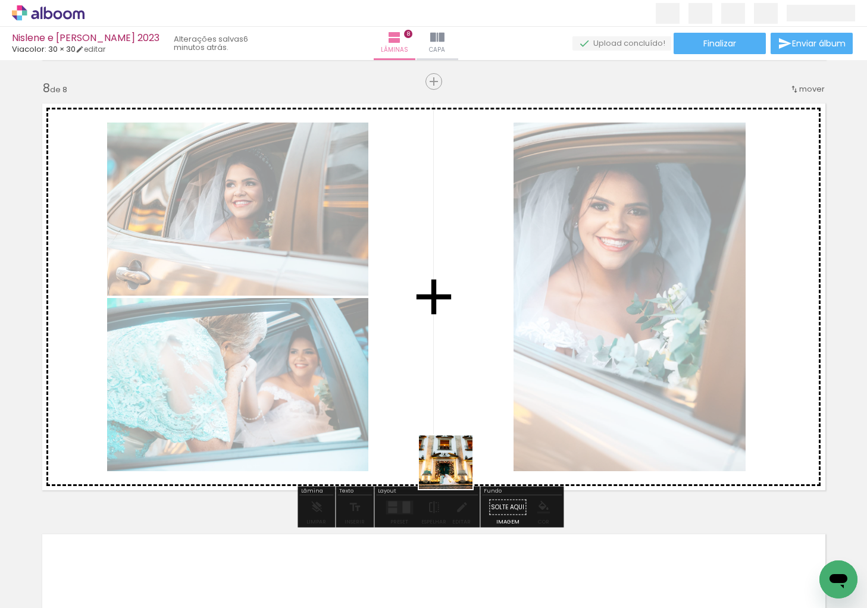
drag, startPoint x: 402, startPoint y: 570, endPoint x: 492, endPoint y: 385, distance: 205.5
click at [492, 385] on quentale-workspace at bounding box center [433, 304] width 867 height 608
